Goal: Task Accomplishment & Management: Manage account settings

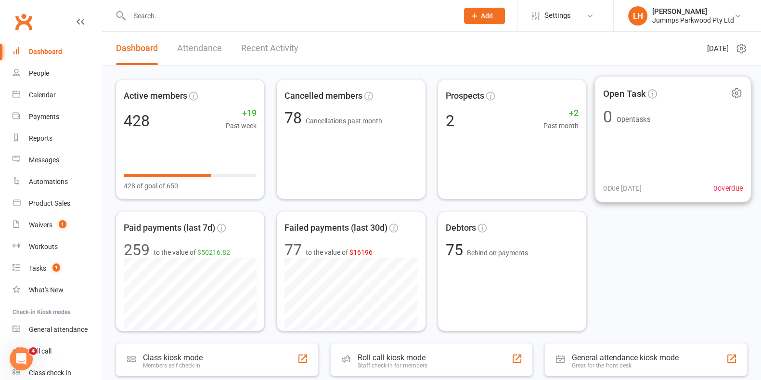
click at [137, 14] on input "text" at bounding box center [289, 15] width 325 height 13
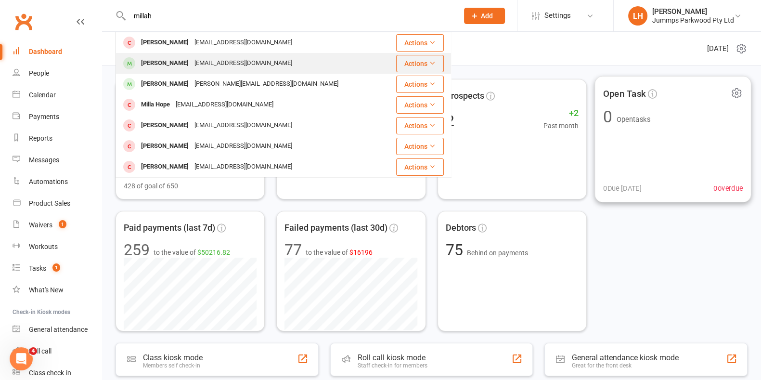
type input "millah"
click at [258, 65] on div "karliejohnson1@hotmail.com" at bounding box center [244, 63] width 104 height 14
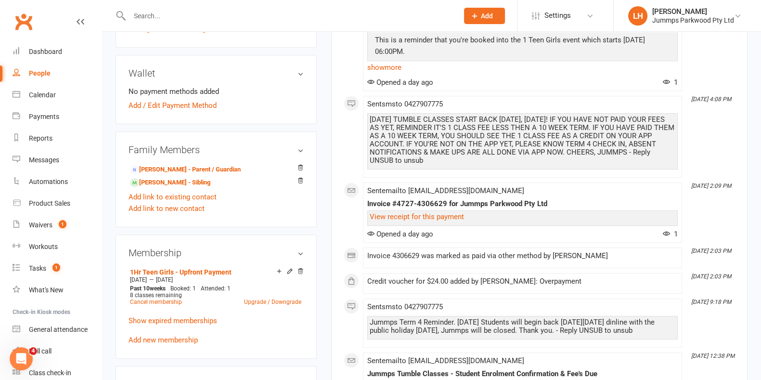
scroll to position [259, 0]
click at [196, 186] on link "Kamryn Johnson - Sibling" at bounding box center [170, 182] width 80 height 10
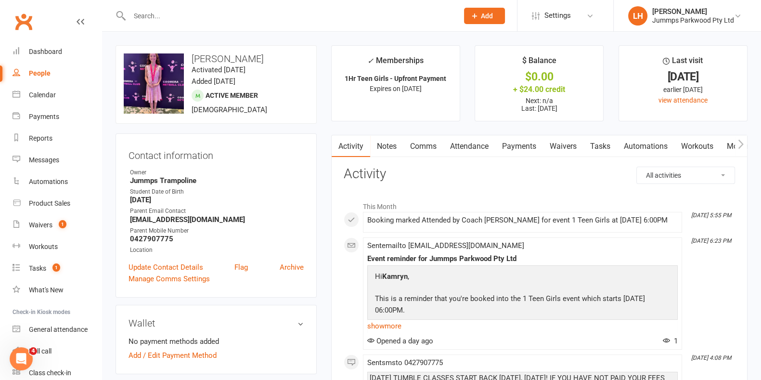
click at [153, 14] on input "text" at bounding box center [289, 15] width 325 height 13
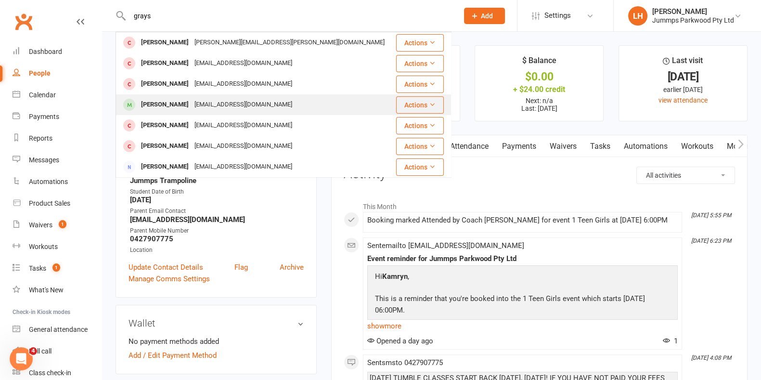
type input "grays"
click at [227, 103] on div "nausbaums@hotmail.com" at bounding box center [244, 105] width 104 height 14
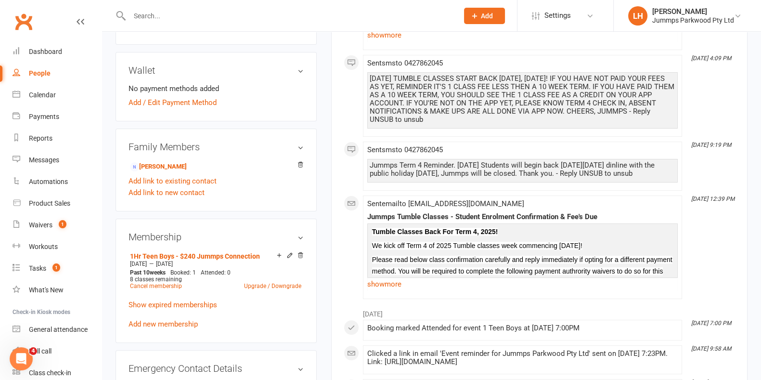
scroll to position [260, 0]
click at [187, 169] on link "Sarah Moynihan - Child" at bounding box center [158, 168] width 57 height 10
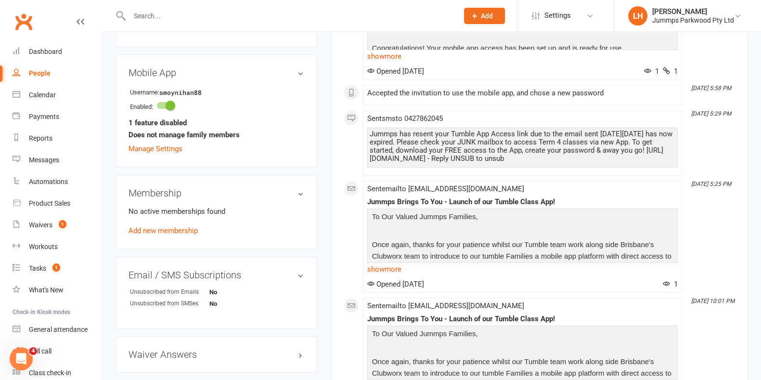
scroll to position [424, 0]
click at [158, 147] on link "Manage Settings" at bounding box center [156, 148] width 54 height 9
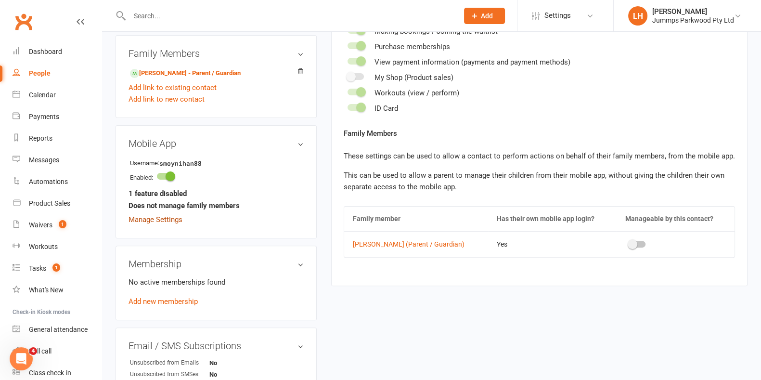
scroll to position [353, 0]
click at [632, 243] on span at bounding box center [633, 244] width 10 height 10
click at [629, 242] on input "checkbox" at bounding box center [629, 242] width 0 height 0
click at [168, 221] on link "Manage Settings" at bounding box center [156, 219] width 54 height 9
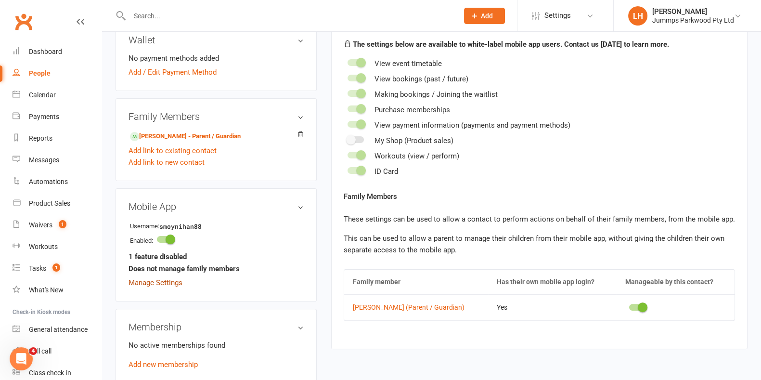
scroll to position [290, 0]
click at [216, 271] on strong "Does not manage family members" at bounding box center [184, 268] width 111 height 12
click at [300, 207] on h3 "Mobile App" at bounding box center [216, 206] width 175 height 11
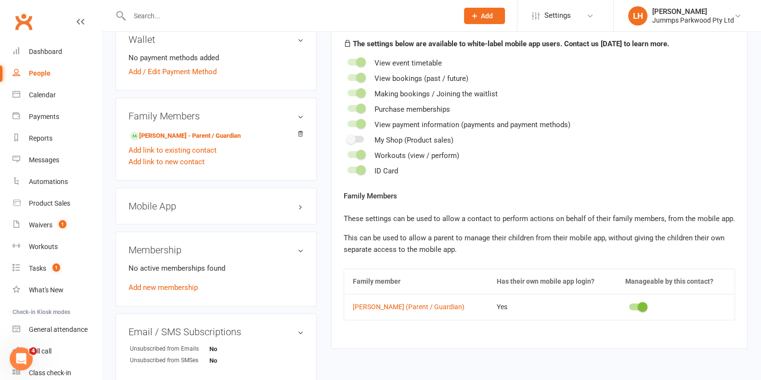
click at [298, 205] on h3 "Mobile App" at bounding box center [216, 206] width 175 height 11
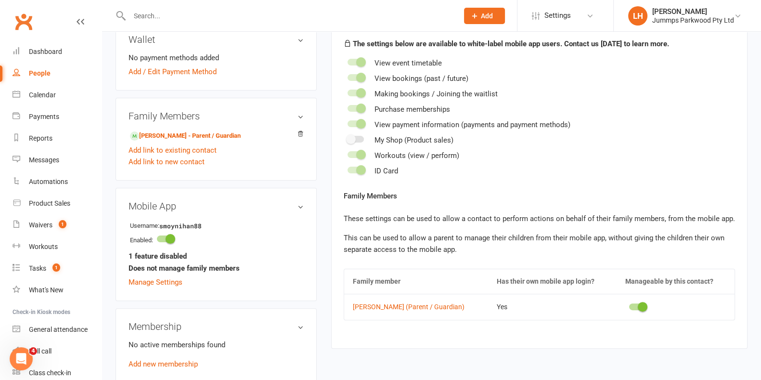
click at [201, 117] on h3 "Family Members" at bounding box center [216, 116] width 175 height 11
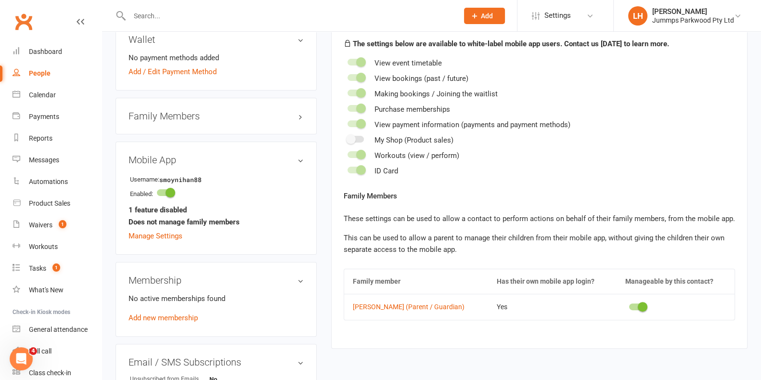
click at [300, 117] on h3 "Family Members" at bounding box center [216, 116] width 175 height 11
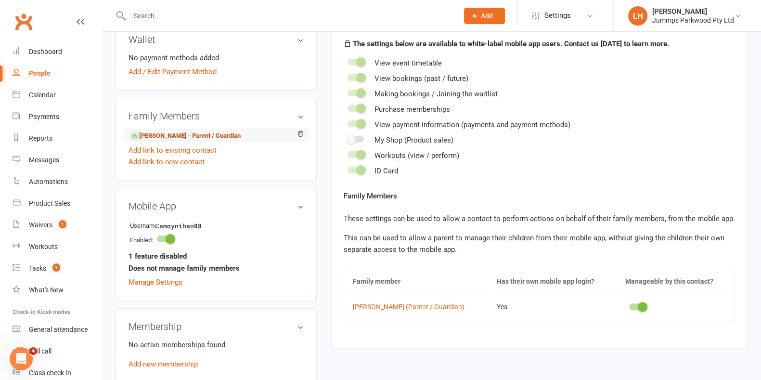
click at [233, 140] on link "Grayson Moynihan - Parent / Guardian" at bounding box center [185, 136] width 111 height 10
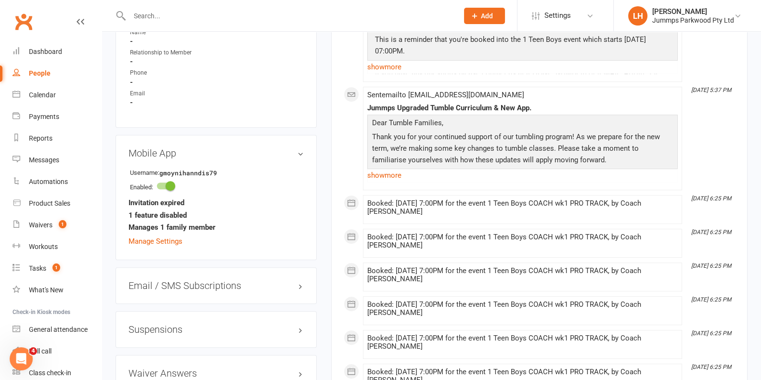
scroll to position [674, 0]
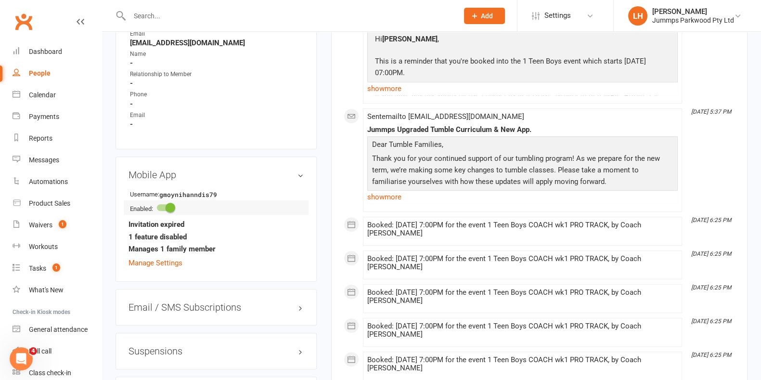
click at [166, 207] on div at bounding box center [165, 207] width 16 height 7
click at [157, 206] on input "checkbox" at bounding box center [157, 206] width 0 height 0
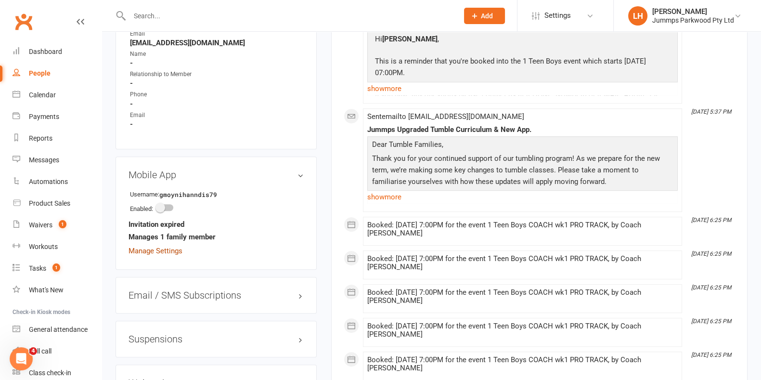
click at [162, 255] on link "Manage Settings" at bounding box center [156, 250] width 54 height 9
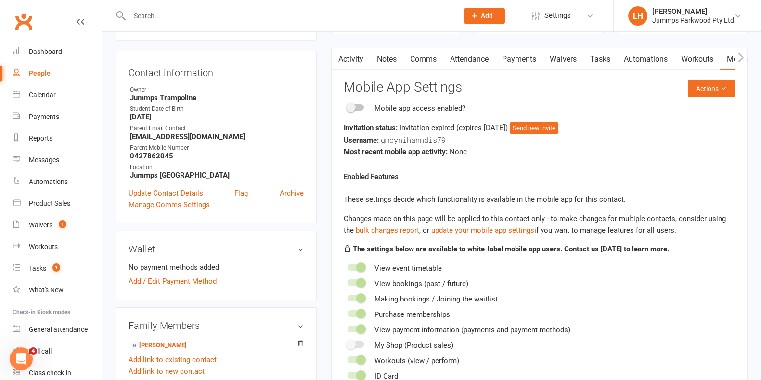
scroll to position [82, 0]
click at [441, 111] on div "Mobile app access enabled?" at bounding box center [420, 110] width 91 height 12
click at [187, 346] on link "Sarah Moynihan - Child" at bounding box center [158, 346] width 57 height 10
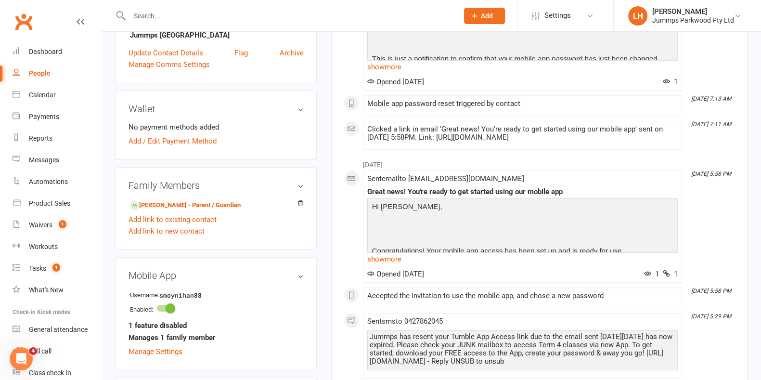
scroll to position [221, 0]
click at [300, 203] on icon at bounding box center [300, 203] width 7 height 7
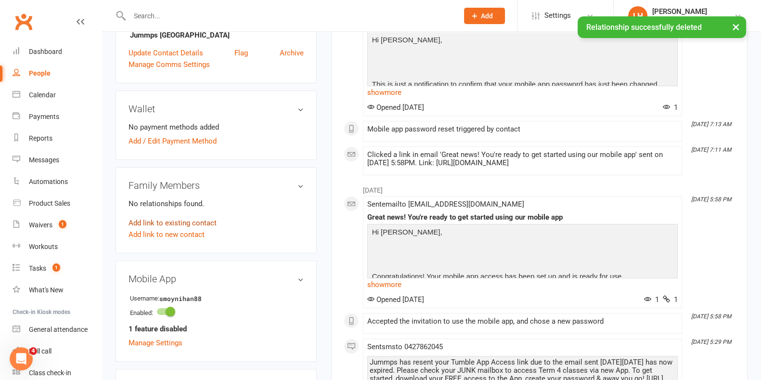
click at [202, 222] on link "Add link to existing contact" at bounding box center [173, 223] width 88 height 12
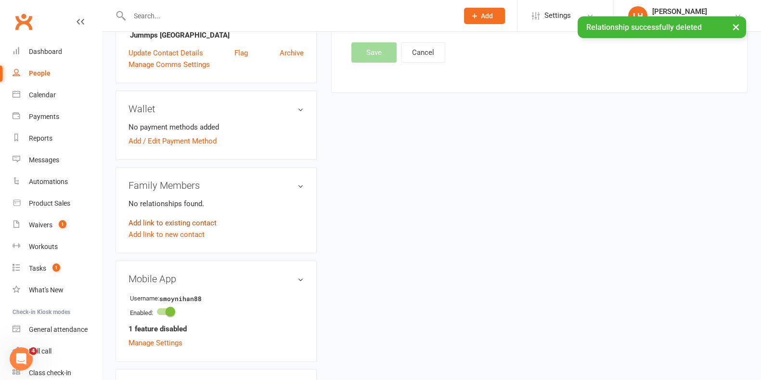
scroll to position [0, 0]
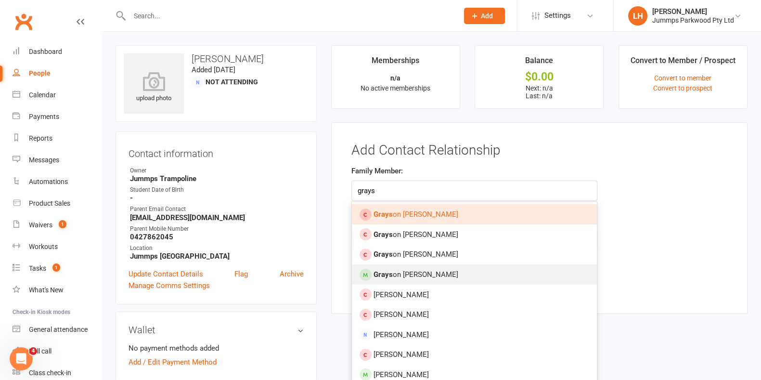
click at [419, 282] on link "Grays on Moynihan" at bounding box center [474, 274] width 245 height 20
type input "Grayson Moynihan"
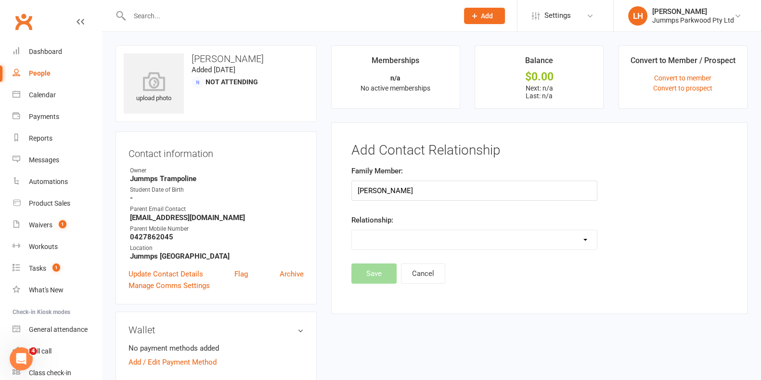
click at [416, 233] on select "Parent / Guardian Child Sibling (parent not in system) Spouse / Partner Cousin …" at bounding box center [474, 239] width 245 height 19
select select "1"
click at [352, 230] on select "Parent / Guardian Child Sibling (parent not in system) Spouse / Partner Cousin …" at bounding box center [474, 239] width 245 height 19
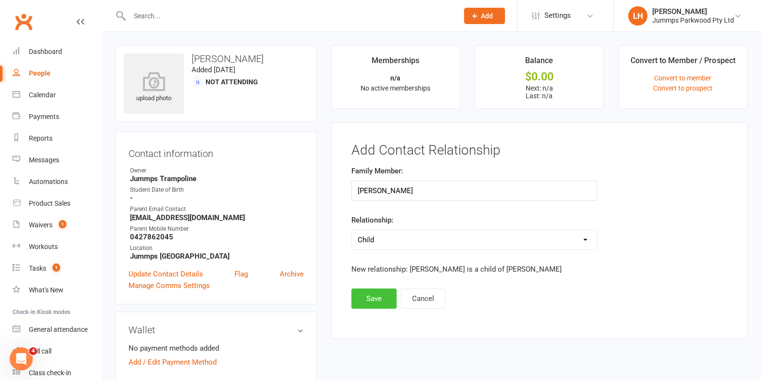
click at [372, 297] on button "Save" at bounding box center [373, 298] width 45 height 20
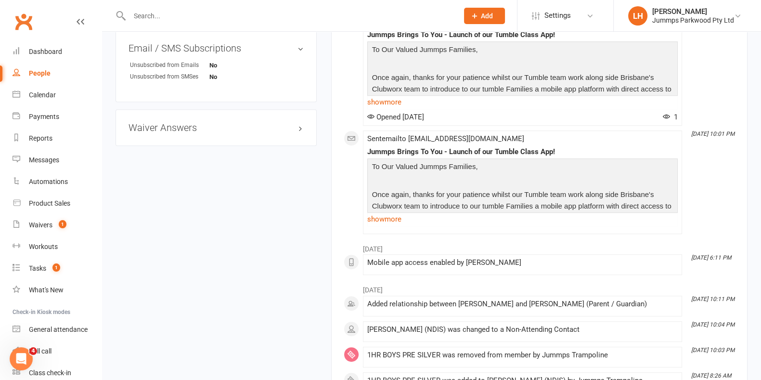
scroll to position [642, 0]
click at [718, 298] on icon "Jul 3, 10:11 PM" at bounding box center [712, 298] width 43 height 7
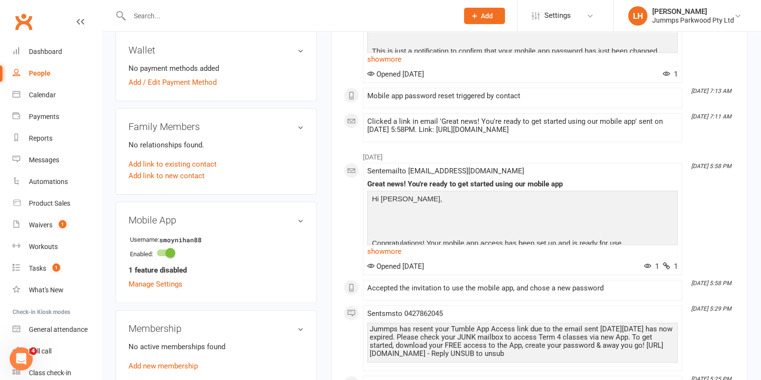
scroll to position [282, 0]
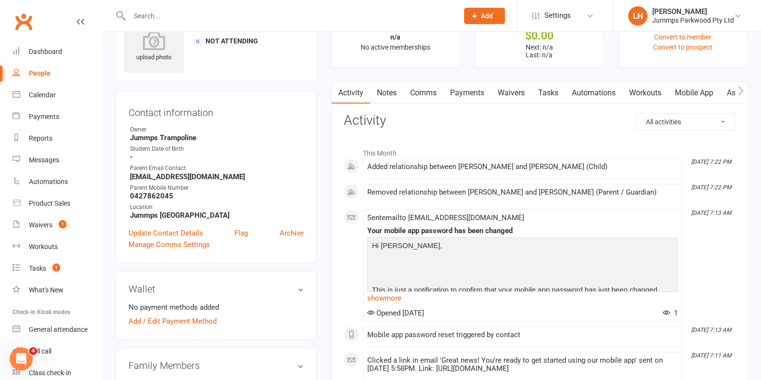
scroll to position [301, 0]
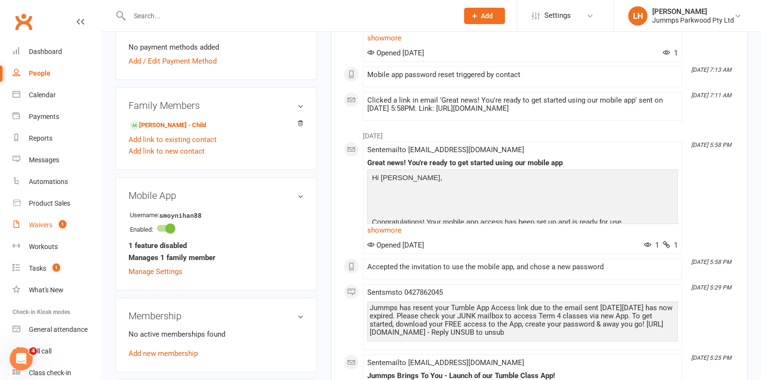
click at [41, 221] on div "Waivers" at bounding box center [41, 225] width 24 height 8
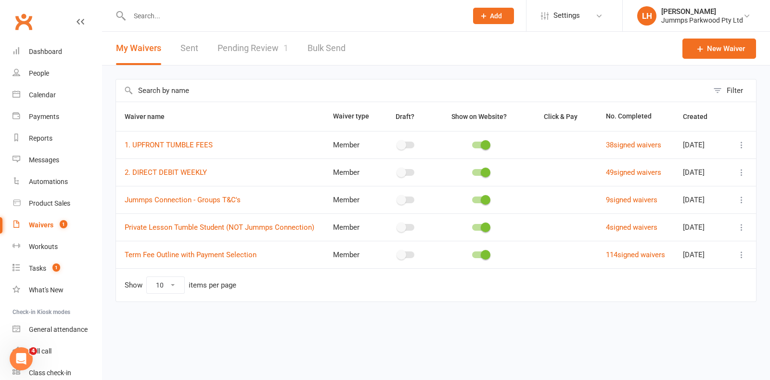
click at [246, 46] on link "Pending Review 1" at bounding box center [253, 48] width 71 height 33
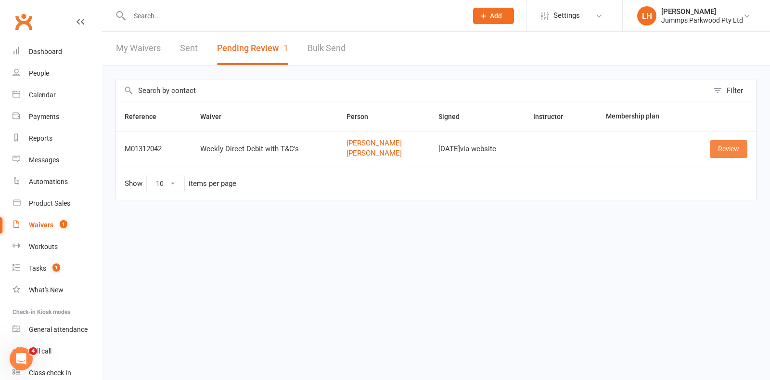
click at [723, 145] on link "Review" at bounding box center [729, 148] width 38 height 17
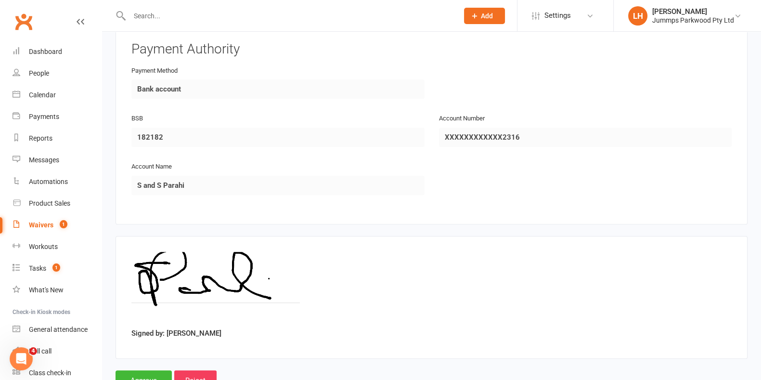
scroll to position [1050, 0]
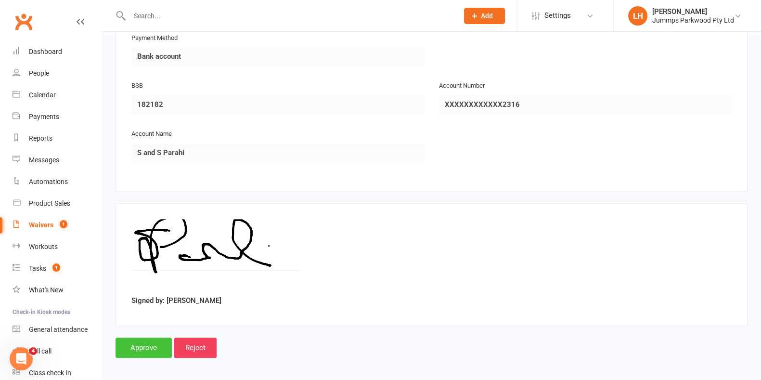
click at [135, 339] on input "Approve" at bounding box center [144, 347] width 56 height 20
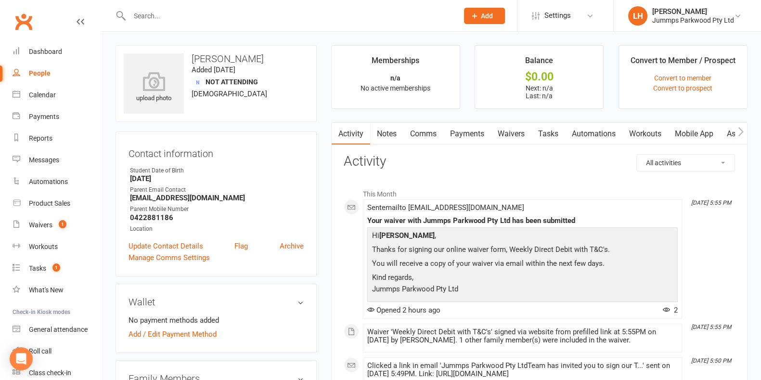
click at [476, 139] on link "Payments" at bounding box center [467, 134] width 48 height 22
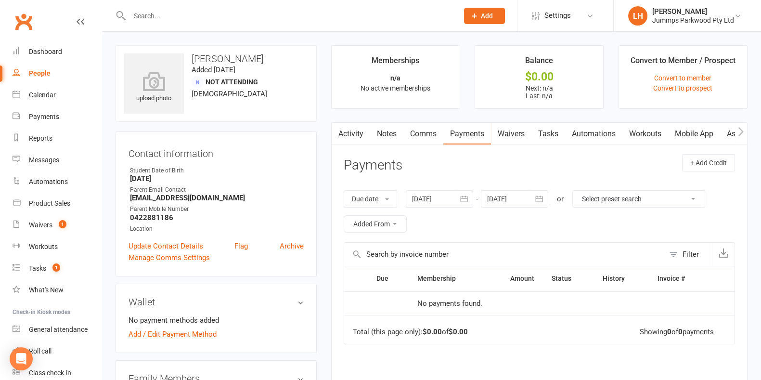
click at [510, 136] on link "Waivers" at bounding box center [511, 134] width 40 height 22
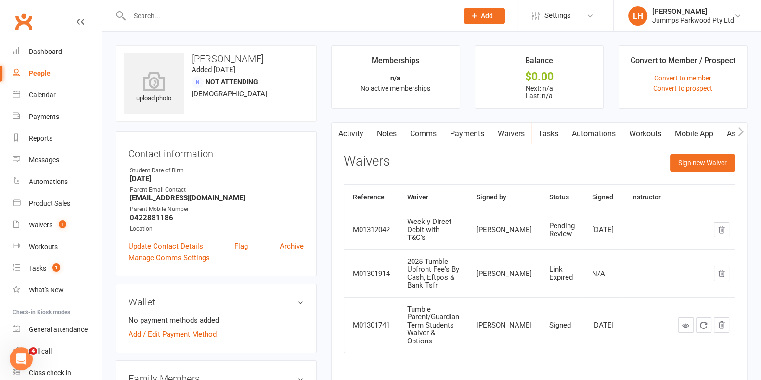
scroll to position [120, 0]
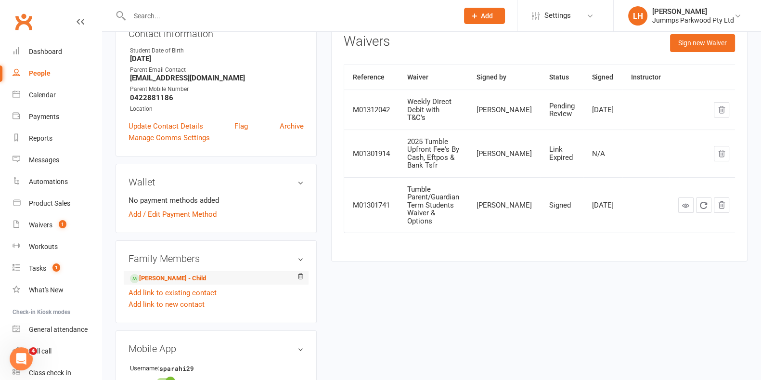
click at [191, 272] on li "[PERSON_NAME] - Child" at bounding box center [216, 277] width 175 height 13
click at [191, 273] on link "[PERSON_NAME] - Child" at bounding box center [168, 278] width 76 height 10
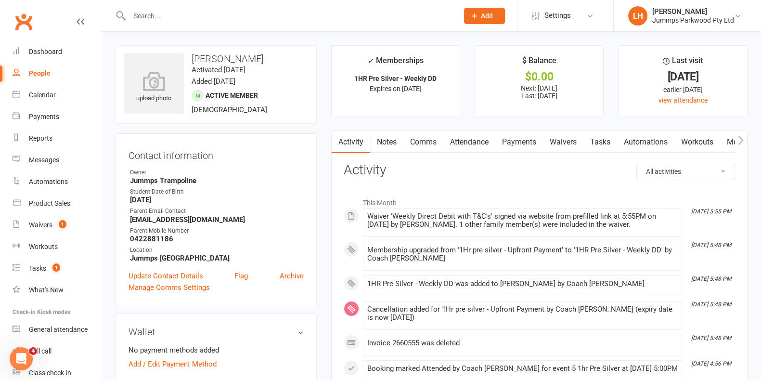
click at [477, 143] on link "Attendance" at bounding box center [469, 142] width 52 height 22
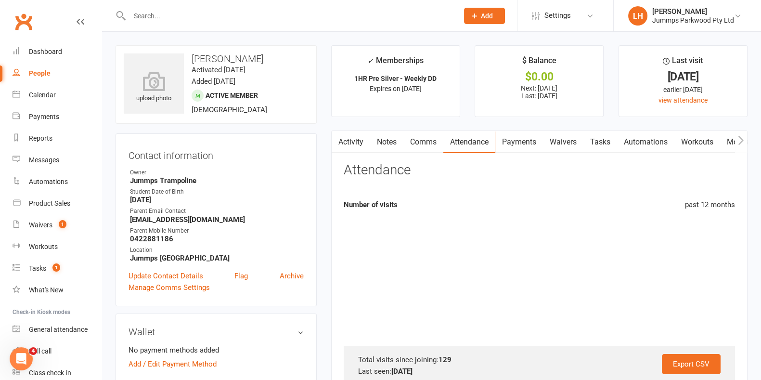
click at [511, 147] on link "Payments" at bounding box center [519, 142] width 48 height 22
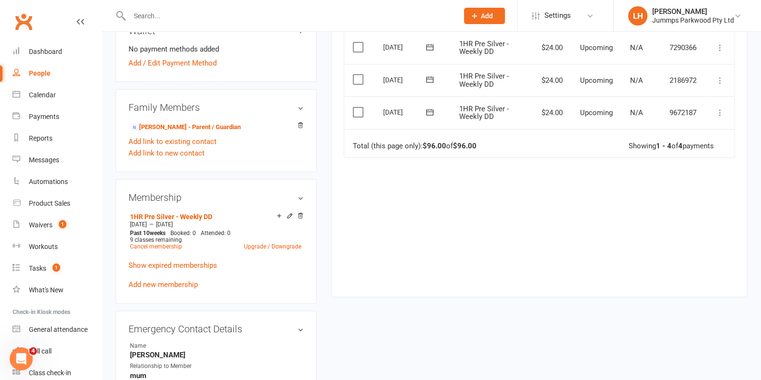
scroll to position [181, 0]
